Goal: Task Accomplishment & Management: Complete application form

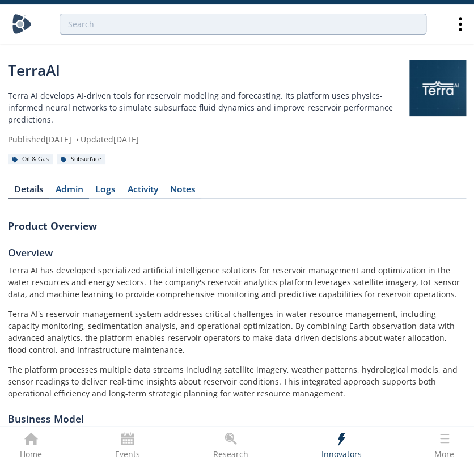
click at [59, 185] on link "Admin" at bounding box center [69, 192] width 40 height 14
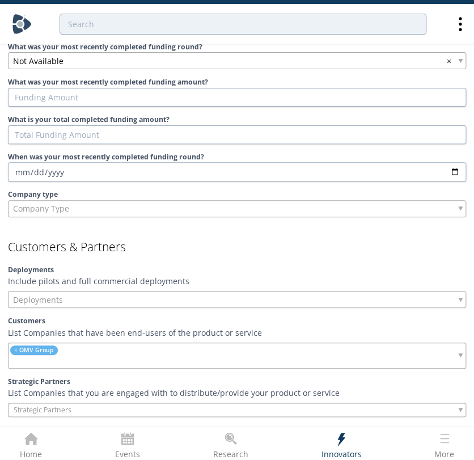
scroll to position [733, 0]
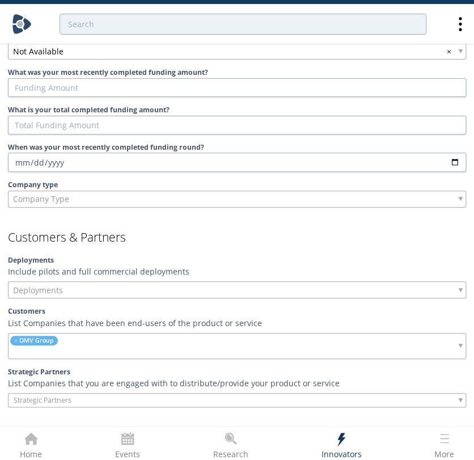
click at [92, 333] on ul "× OMV Group" at bounding box center [77, 345] width 137 height 25
click at [91, 378] on div "Strategic Partners List Companies that you are engaged with to distribute/provi…" at bounding box center [237, 387] width 458 height 40
click at [76, 394] on input "search" at bounding box center [52, 400] width 86 height 12
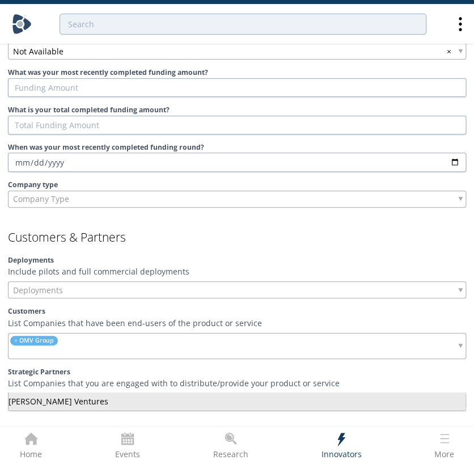
type input "kho"
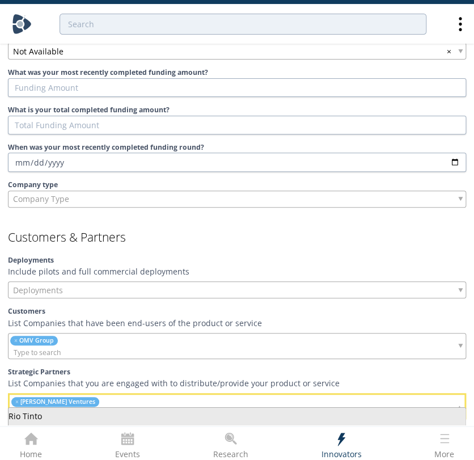
type input "rio ti"
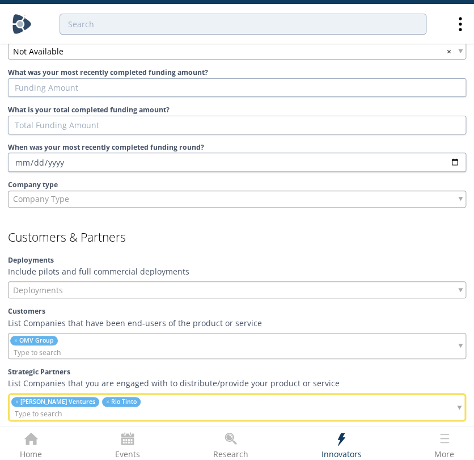
click at [134, 408] on input "search" at bounding box center [119, 414] width 218 height 12
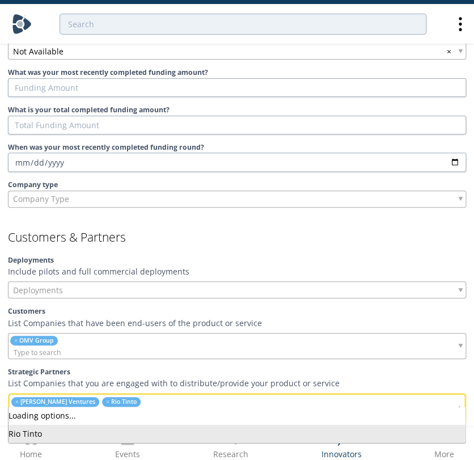
type input "a"
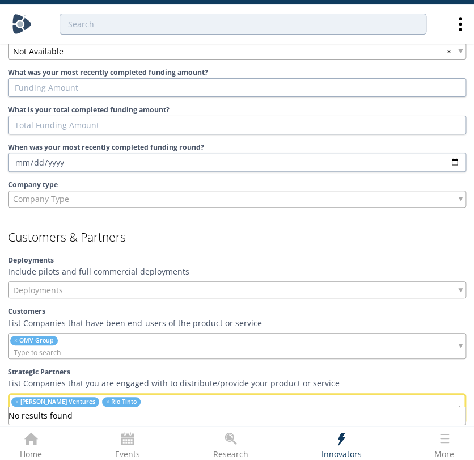
type input "ramac"
type input "Rio Tint"
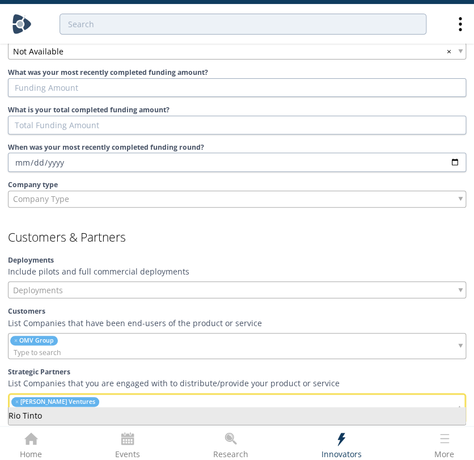
type input "Rio Tint"
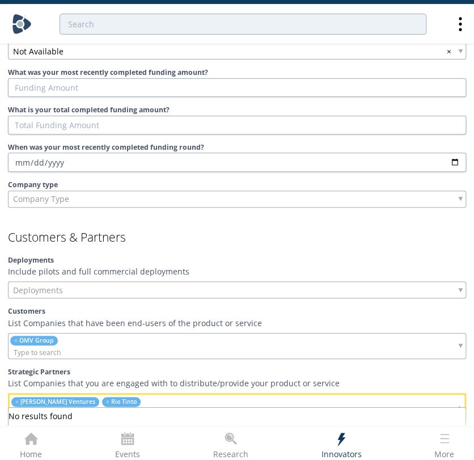
type input "ero c"
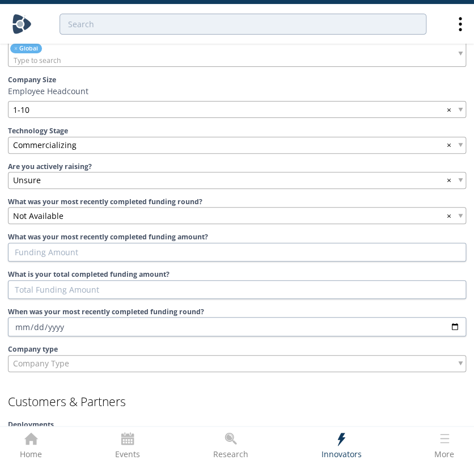
scroll to position [570, 0]
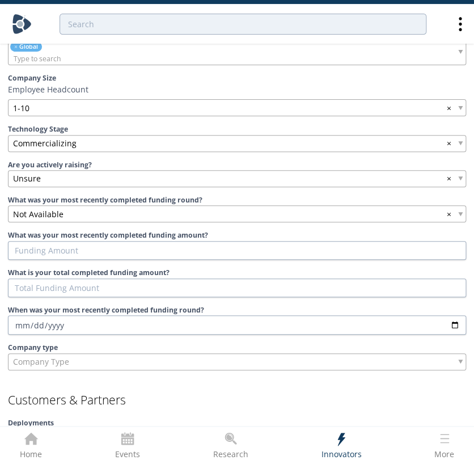
click at [58, 170] on div "Unsure ×" at bounding box center [237, 178] width 458 height 17
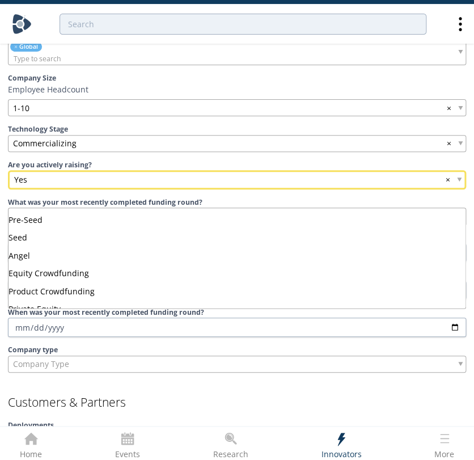
click at [48, 210] on span "Not Available" at bounding box center [38, 216] width 50 height 12
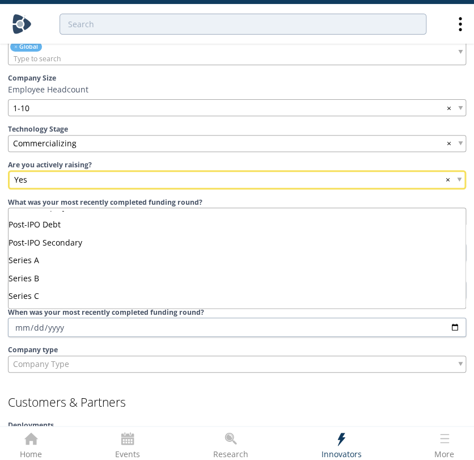
scroll to position [262, 0]
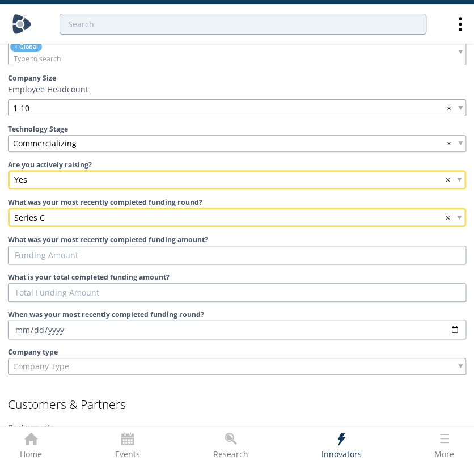
click at [64, 210] on div "Series C ×" at bounding box center [237, 217] width 458 height 19
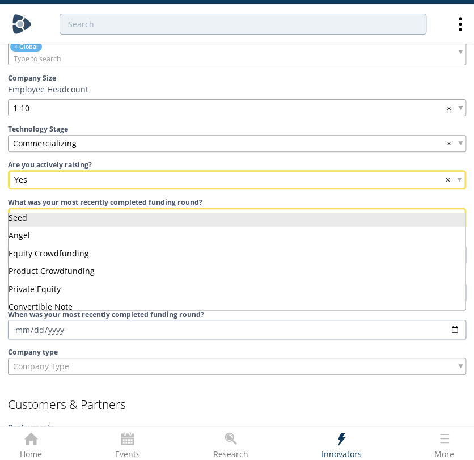
scroll to position [0, 0]
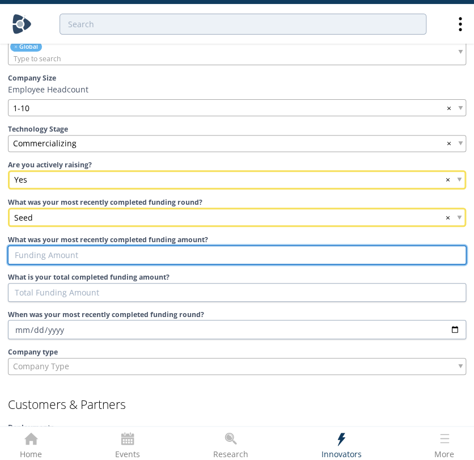
click at [60, 246] on input "What was your most recently completed funding amount?" at bounding box center [237, 255] width 458 height 19
type input "3"
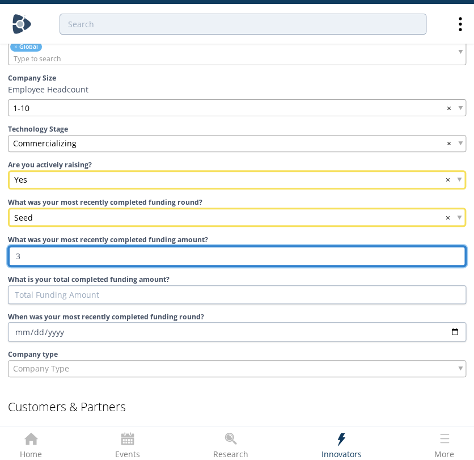
type input "3.4"
type input "3"
type input "34"
type input "340"
type input "3400"
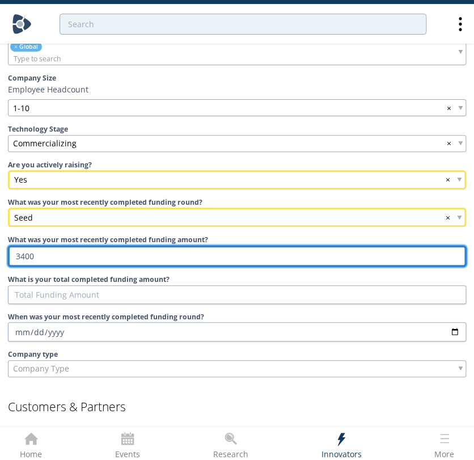
type input "34000"
type input "340000"
type input "3400000"
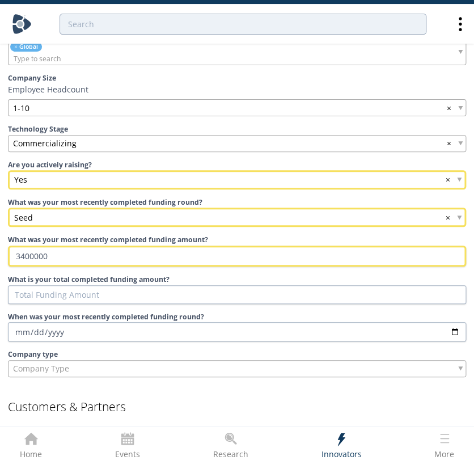
click at [250, 312] on label "When was your most recently completed funding round?" at bounding box center [237, 317] width 458 height 10
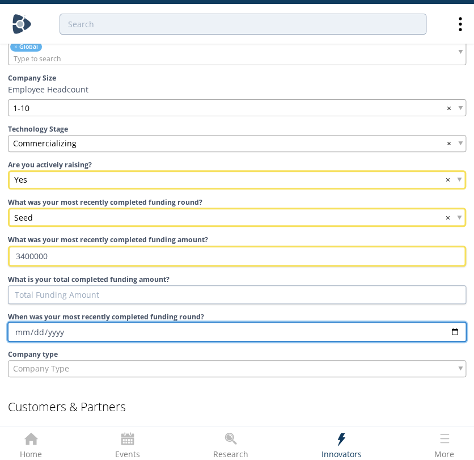
click at [250, 322] on input "When was your most recently completed funding round?" at bounding box center [237, 331] width 458 height 19
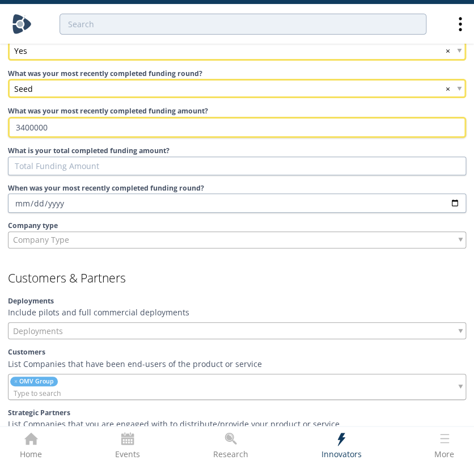
scroll to position [725, 0]
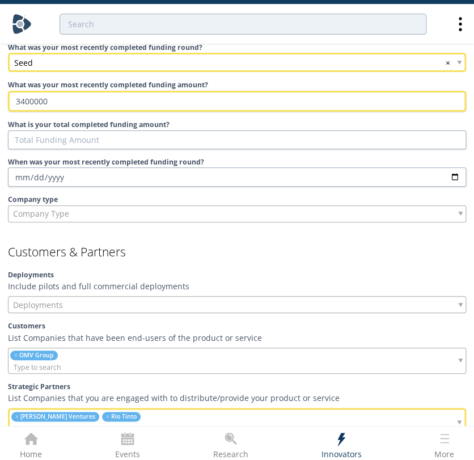
click at [139, 409] on ul "× [PERSON_NAME] Ventures × [GEOGRAPHIC_DATA]" at bounding box center [119, 421] width 218 height 25
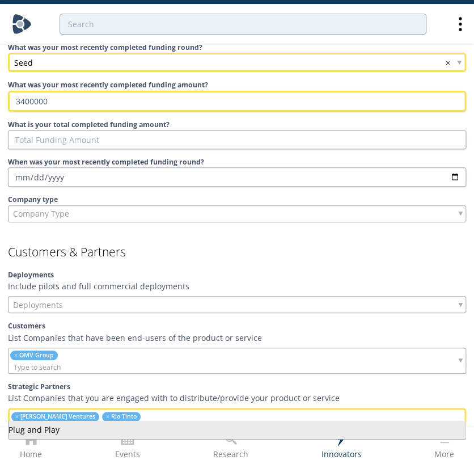
type input "plug and"
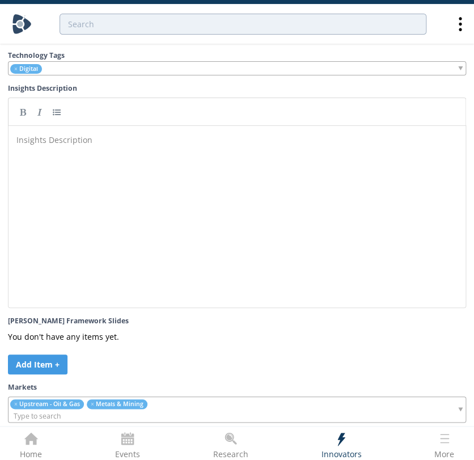
scroll to position [4, 0]
click at [333, 228] on div "Insights Description ​" at bounding box center [245, 225] width 463 height 187
paste textarea
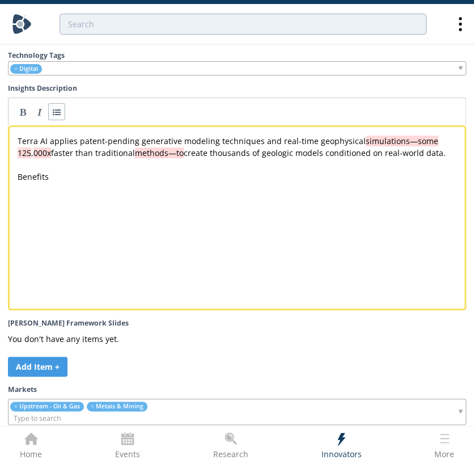
click at [58, 108] on link at bounding box center [56, 111] width 17 height 17
click at [32, 172] on div "xxxxxxxxxx Terra AI applies patent-pending generative modeling techniques and r…" at bounding box center [241, 170] width 453 height 71
click at [25, 103] on link at bounding box center [22, 111] width 17 height 17
click at [39, 174] on div "xxxxxxxxxx Terra AI applies patent-pending generative modeling techniques and r…" at bounding box center [241, 170] width 453 height 71
type textarea "Benefits"
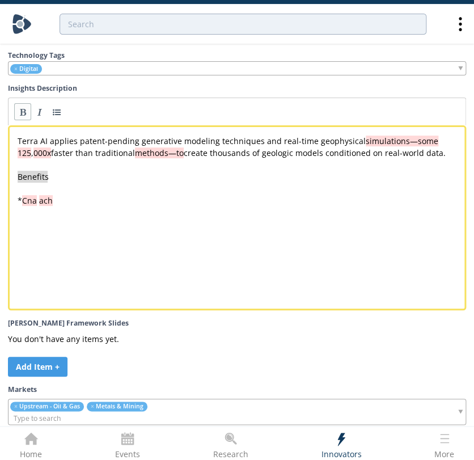
click at [20, 103] on link at bounding box center [22, 111] width 17 height 17
click at [49, 192] on div "x Terra AI applies patent-pending generative modeling techniques and real-time …" at bounding box center [241, 170] width 453 height 71
type textarea "Cna ach"
drag, startPoint x: 58, startPoint y: 194, endPoint x: 26, endPoint y: 194, distance: 31.8
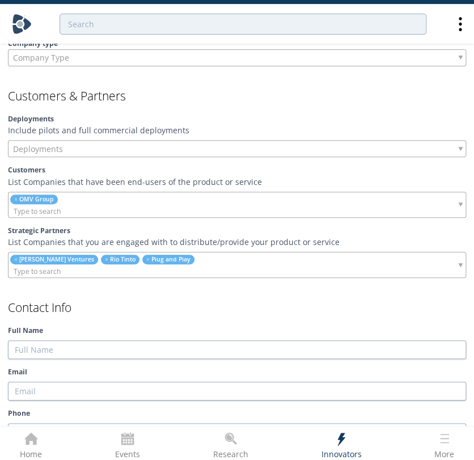
scroll to position [873, 0]
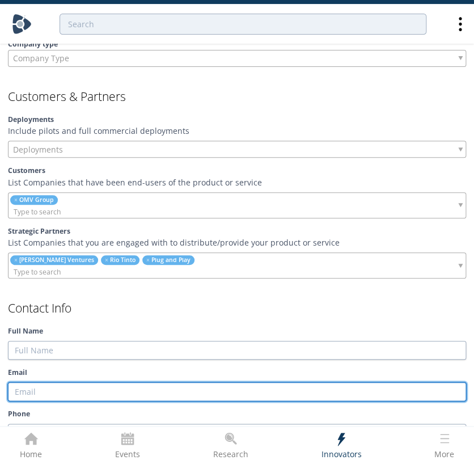
click at [126, 382] on input "Email" at bounding box center [237, 391] width 458 height 19
paste input "[EMAIL_ADDRESS][DOMAIN_NAME]"
type input "[EMAIL_ADDRESS][DOMAIN_NAME]"
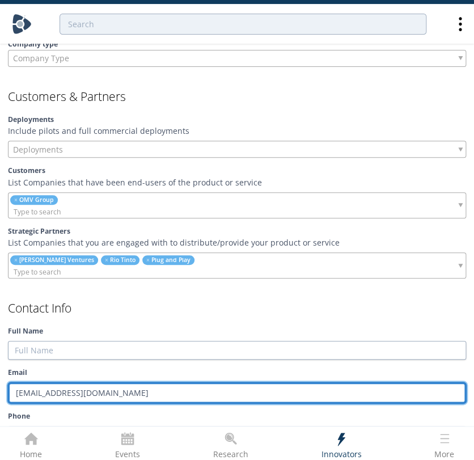
type input "[EMAIL_ADDRESS][DOMAIN_NAME]"
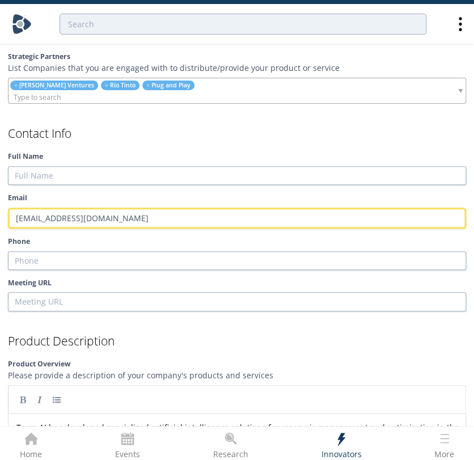
scroll to position [1048, 0]
click at [212, 390] on div at bounding box center [237, 399] width 458 height 28
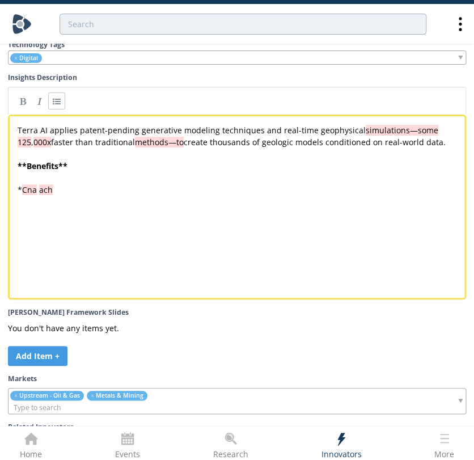
scroll to position [2893, 0]
type textarea "na ach"
drag, startPoint x: 94, startPoint y: 188, endPoint x: 27, endPoint y: 178, distance: 67.6
click at [27, 178] on div "x Terra AI applies patent-pending generative modeling techniques and real-time …" at bounding box center [241, 159] width 453 height 76
click at [30, 219] on span "Considerations" at bounding box center [46, 224] width 57 height 11
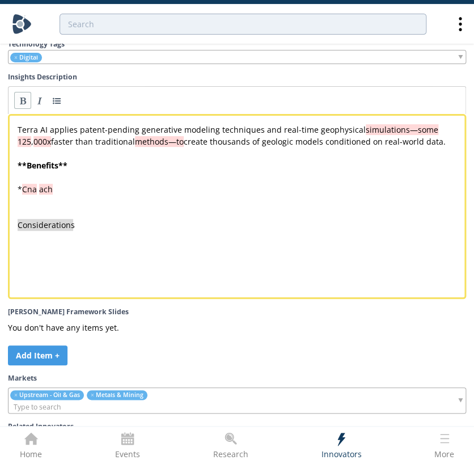
type textarea "Considerations"
click at [24, 95] on link at bounding box center [22, 100] width 17 height 17
click at [143, 224] on div "x Terra AI applies patent-pending generative modeling techniques and real-time …" at bounding box center [241, 177] width 453 height 112
click at [61, 92] on link at bounding box center [56, 100] width 17 height 17
click at [163, 229] on div "x Terra AI applies patent-pending generative modeling techniques and real-time …" at bounding box center [241, 183] width 453 height 119
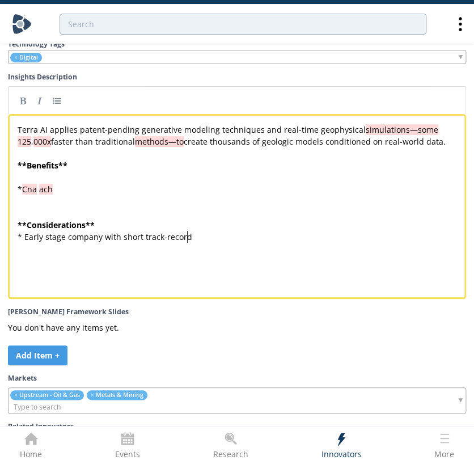
click at [178, 245] on div "x Terra AI applies patent-pending generative modeling techniques and real-time …" at bounding box center [245, 214] width 460 height 187
click at [122, 183] on pre "* Cna ach" at bounding box center [241, 189] width 453 height 12
click at [40, 178] on div "x Terra AI applies patent-pending generative modeling techniques and real-time …" at bounding box center [241, 183] width 453 height 119
drag, startPoint x: 69, startPoint y: 178, endPoint x: 26, endPoint y: 178, distance: 43.1
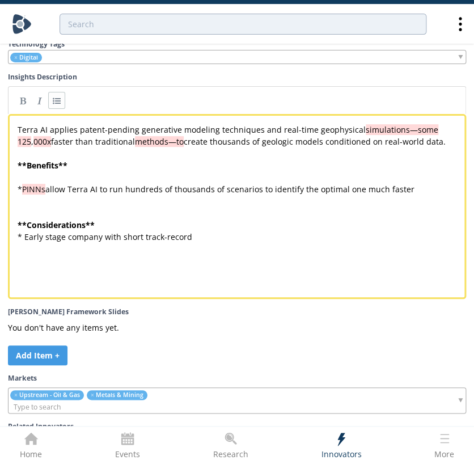
click at [434, 183] on pre "* PINNs allow Terra AI to run hundreds of thousands of scenarios to identify th…" at bounding box center [241, 189] width 453 height 12
click at [357, 219] on pre "** Considerations **" at bounding box center [241, 225] width 453 height 12
click at [204, 248] on div "x Terra AI applies patent-pending generative modeling techniques and real-time …" at bounding box center [245, 214] width 460 height 187
click at [424, 183] on pre "* PINNs allow Terra AI to run hundreds of thousands of scenarios to identify th…" at bounding box center [241, 189] width 453 height 12
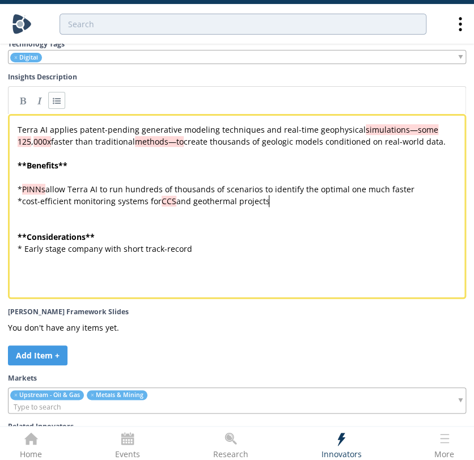
click at [26, 196] on span "cost-efficient monitoring systems for" at bounding box center [91, 201] width 139 height 11
click at [225, 194] on div "x Terra AI applies patent-pending generative modeling techniques and real-time …" at bounding box center [241, 189] width 453 height 131
click at [268, 231] on pre "** Considerations **" at bounding box center [241, 237] width 453 height 12
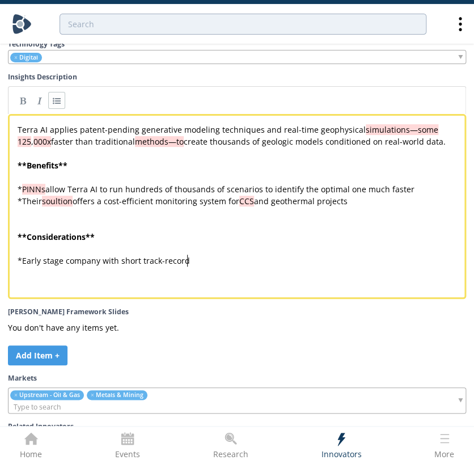
click at [241, 269] on div "x Terra AI applies patent-pending generative modeling techniques and real-time …" at bounding box center [245, 214] width 460 height 187
click at [414, 207] on pre "​" at bounding box center [241, 213] width 453 height 12
click at [151, 279] on div "x Terra AI applies patent-pending generative modeling techniques and real-time …" at bounding box center [245, 214] width 460 height 187
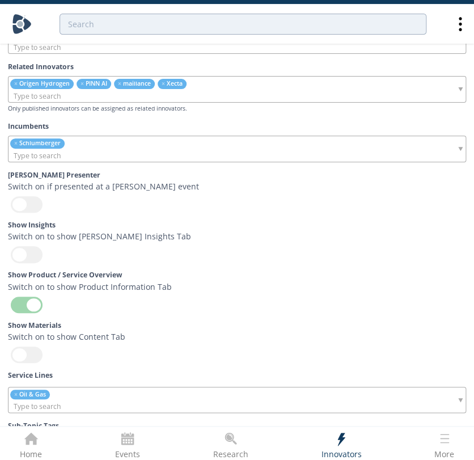
scroll to position [3273, 0]
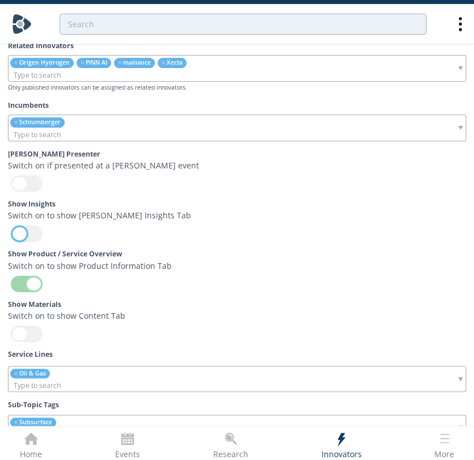
click at [36, 228] on div at bounding box center [27, 233] width 32 height 16
click at [0, 0] on input "checkbox" at bounding box center [0, 0] width 0 height 0
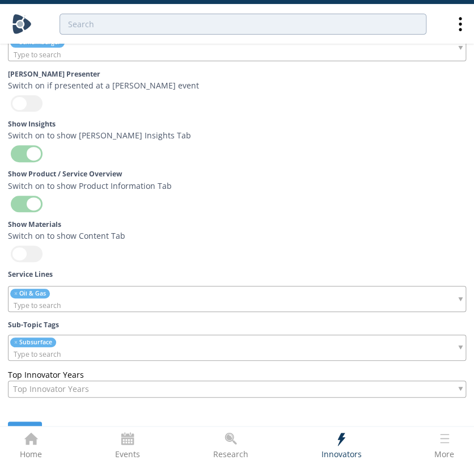
click at [27, 421] on button "Save" at bounding box center [25, 431] width 34 height 20
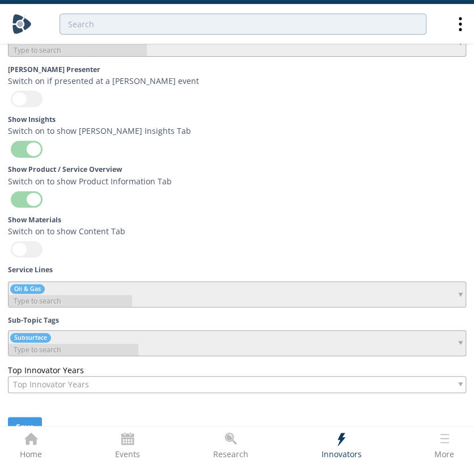
scroll to position [3349, 0]
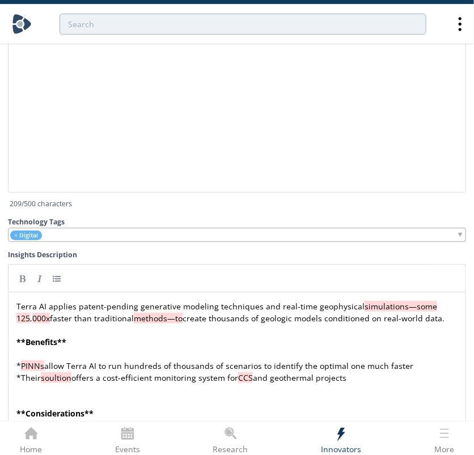
scroll to position [2694, 0]
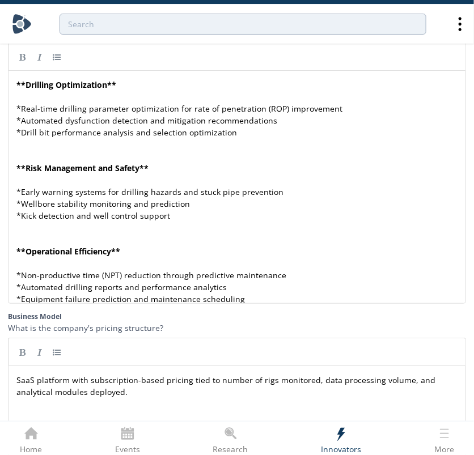
scroll to position [1690, 0]
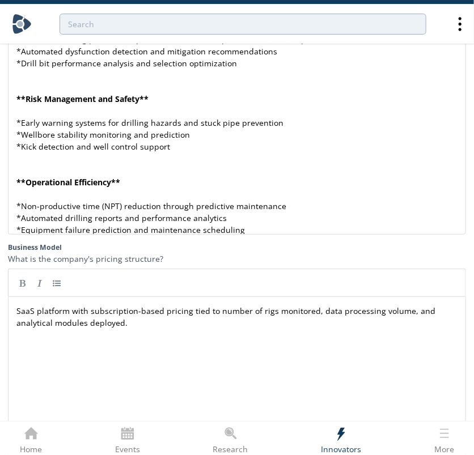
click at [264, 229] on pre "* Equipment failure prediction and maintenance scheduling" at bounding box center [241, 230] width 455 height 12
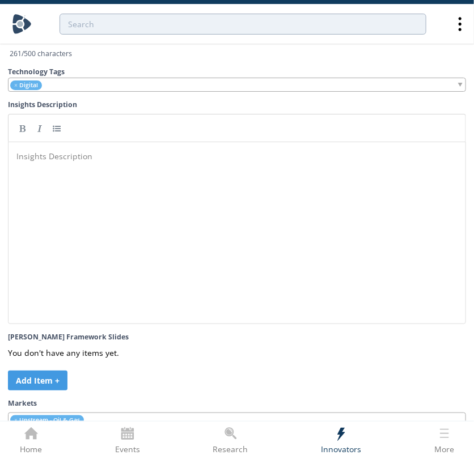
scroll to position [2863, 0]
